Goal: Information Seeking & Learning: Learn about a topic

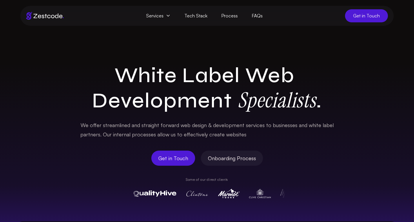
click at [165, 15] on span "Services" at bounding box center [158, 15] width 38 height 13
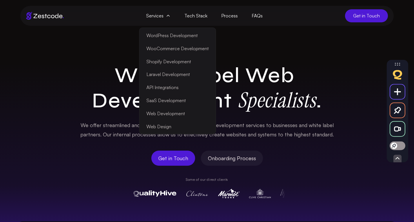
click at [170, 36] on link "WordPress Development" at bounding box center [178, 35] width 74 height 13
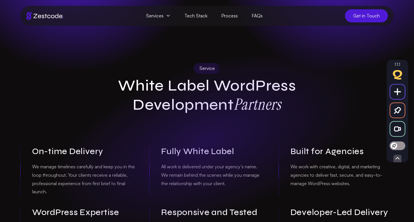
click at [165, 17] on span "Services" at bounding box center [158, 15] width 38 height 13
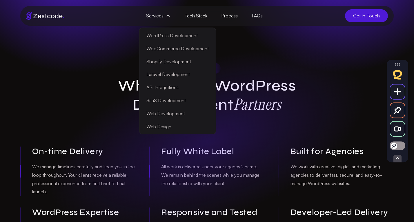
click at [167, 52] on link "WooCommerce Development" at bounding box center [178, 48] width 74 height 13
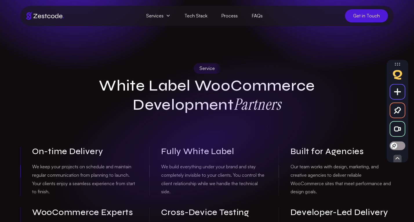
click at [161, 11] on span "Services" at bounding box center [158, 15] width 38 height 13
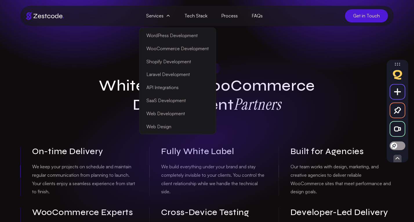
click at [172, 63] on link "Shopify Development" at bounding box center [178, 61] width 74 height 13
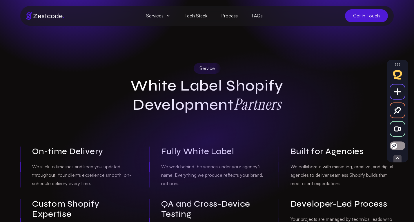
click at [166, 13] on span "Services" at bounding box center [158, 15] width 38 height 13
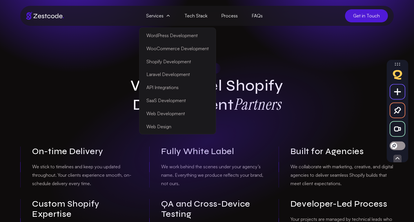
click at [170, 74] on link "Laravel Development" at bounding box center [178, 74] width 74 height 13
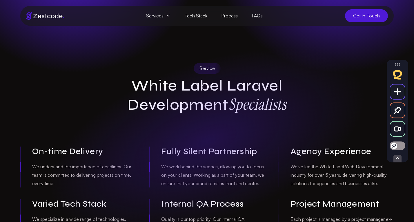
click at [164, 16] on span "Services" at bounding box center [158, 15] width 38 height 13
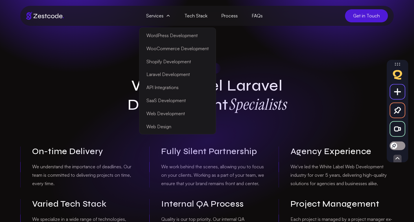
click at [170, 89] on link "API Integrations" at bounding box center [178, 87] width 74 height 13
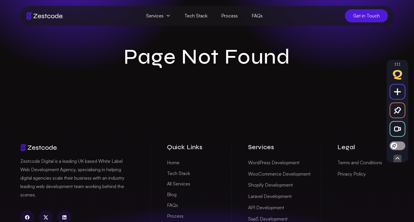
click at [159, 17] on span "Services" at bounding box center [158, 15] width 38 height 13
